Goal: Task Accomplishment & Management: Complete application form

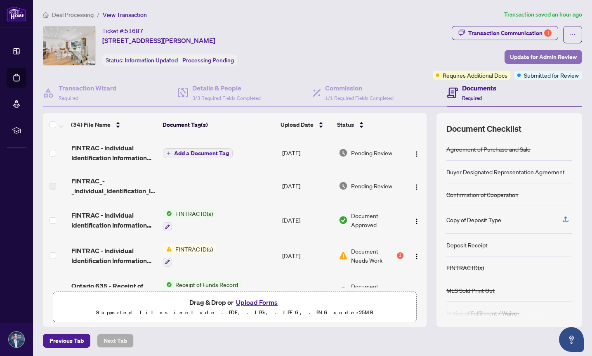
click at [526, 54] on span "Update for Admin Review" at bounding box center [543, 56] width 67 height 13
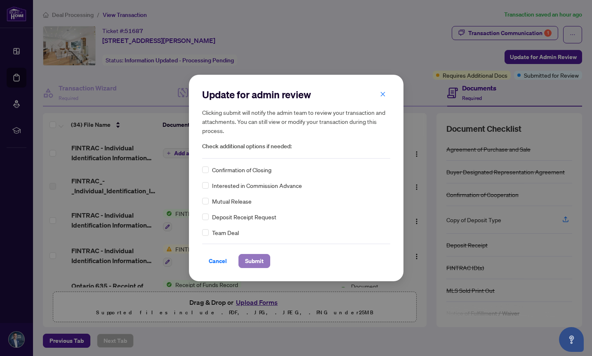
click at [256, 260] on span "Submit" at bounding box center [254, 260] width 19 height 13
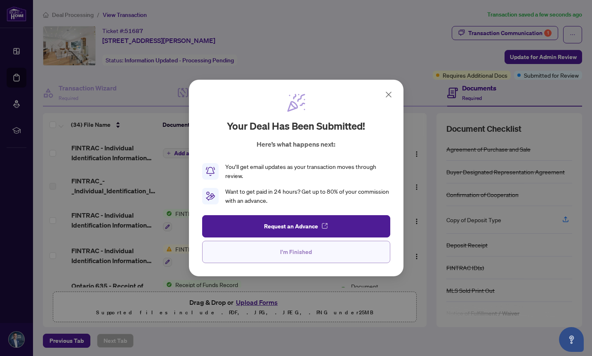
click at [298, 250] on span "I'm Finished" at bounding box center [296, 251] width 32 height 13
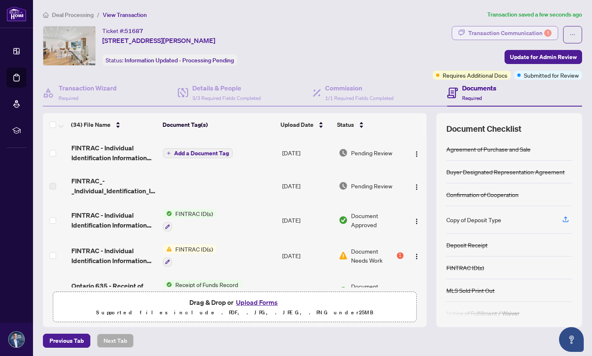
click at [522, 31] on div "Transaction Communication 1" at bounding box center [510, 32] width 83 height 13
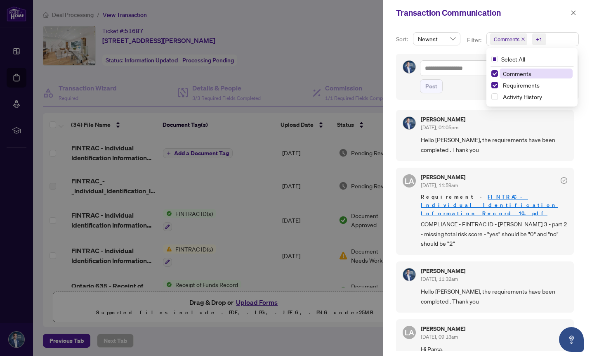
click at [513, 43] on span "Comments" at bounding box center [507, 39] width 26 height 8
click at [493, 73] on span "Select Comments" at bounding box center [495, 73] width 7 height 7
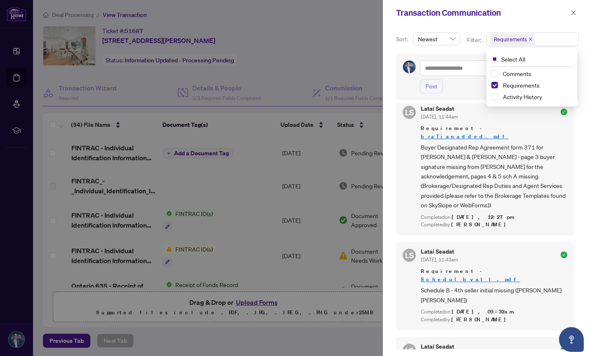
scroll to position [1616, 0]
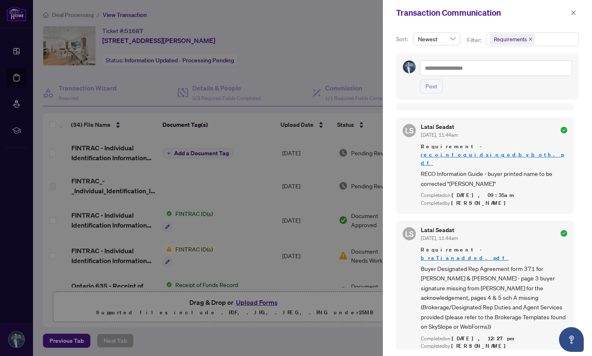
click at [339, 62] on div at bounding box center [296, 178] width 592 height 356
